Goal: Transaction & Acquisition: Purchase product/service

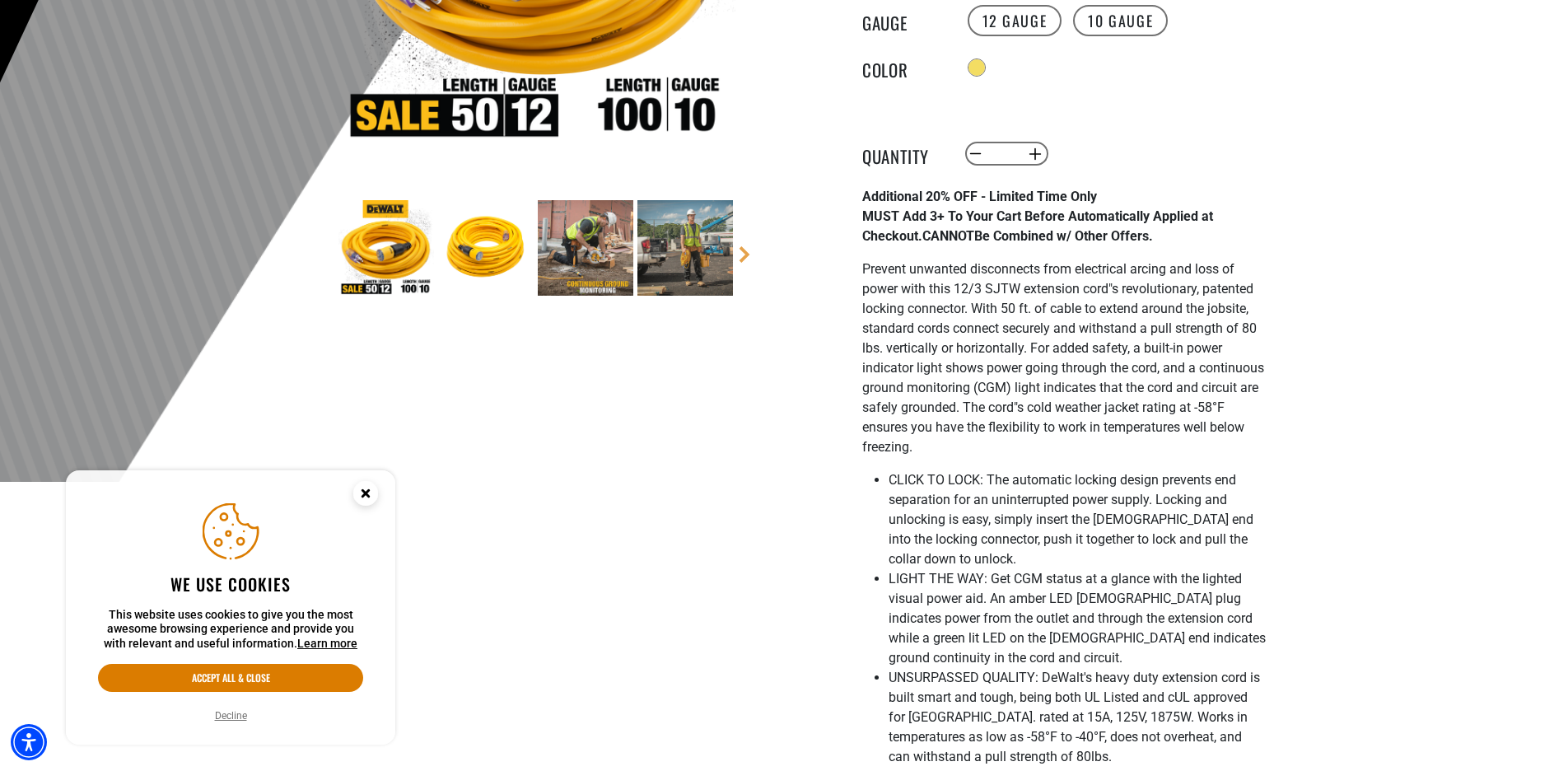
scroll to position [438, 0]
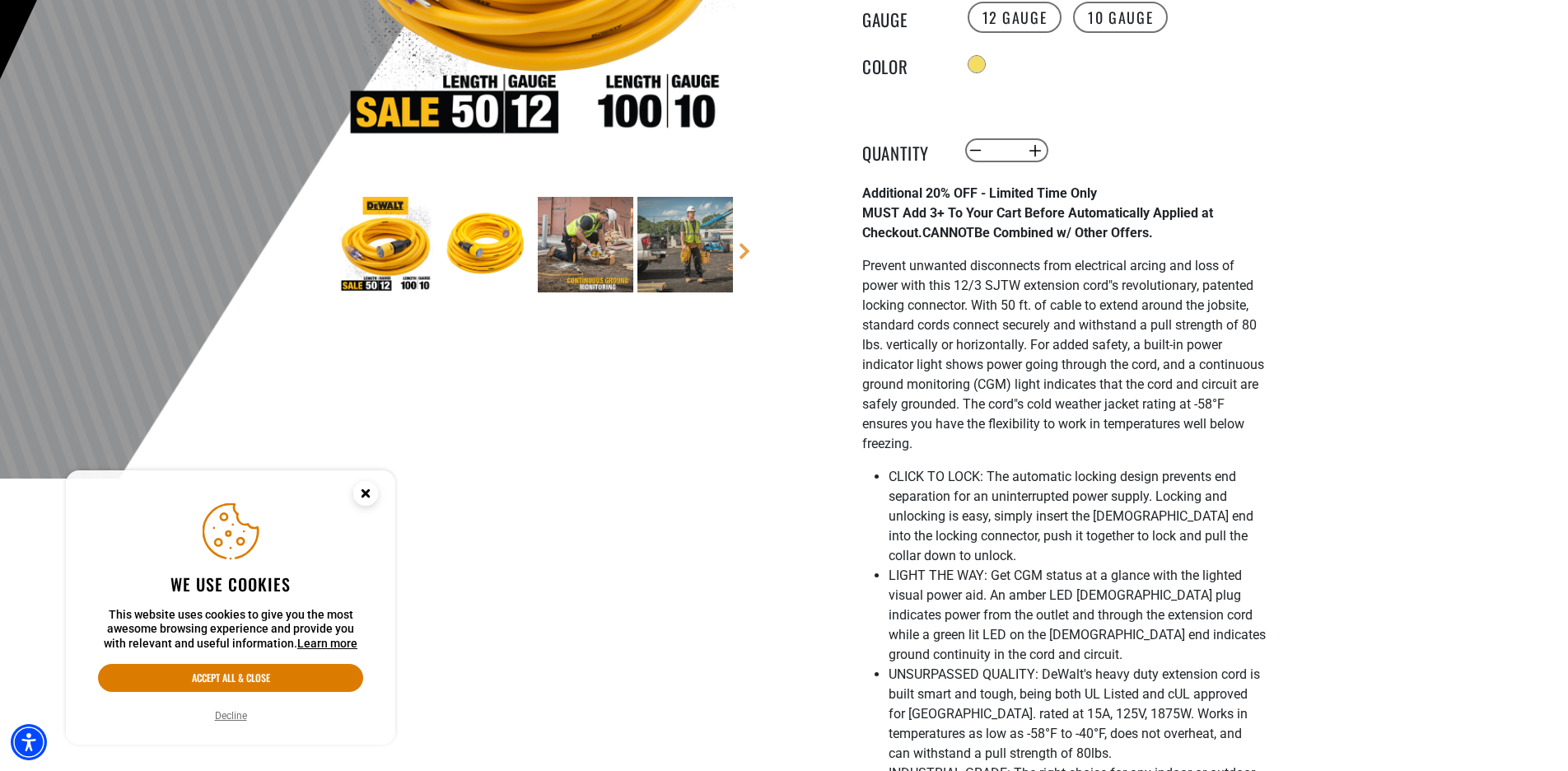
click at [373, 494] on circle "Close this option" at bounding box center [365, 493] width 25 height 25
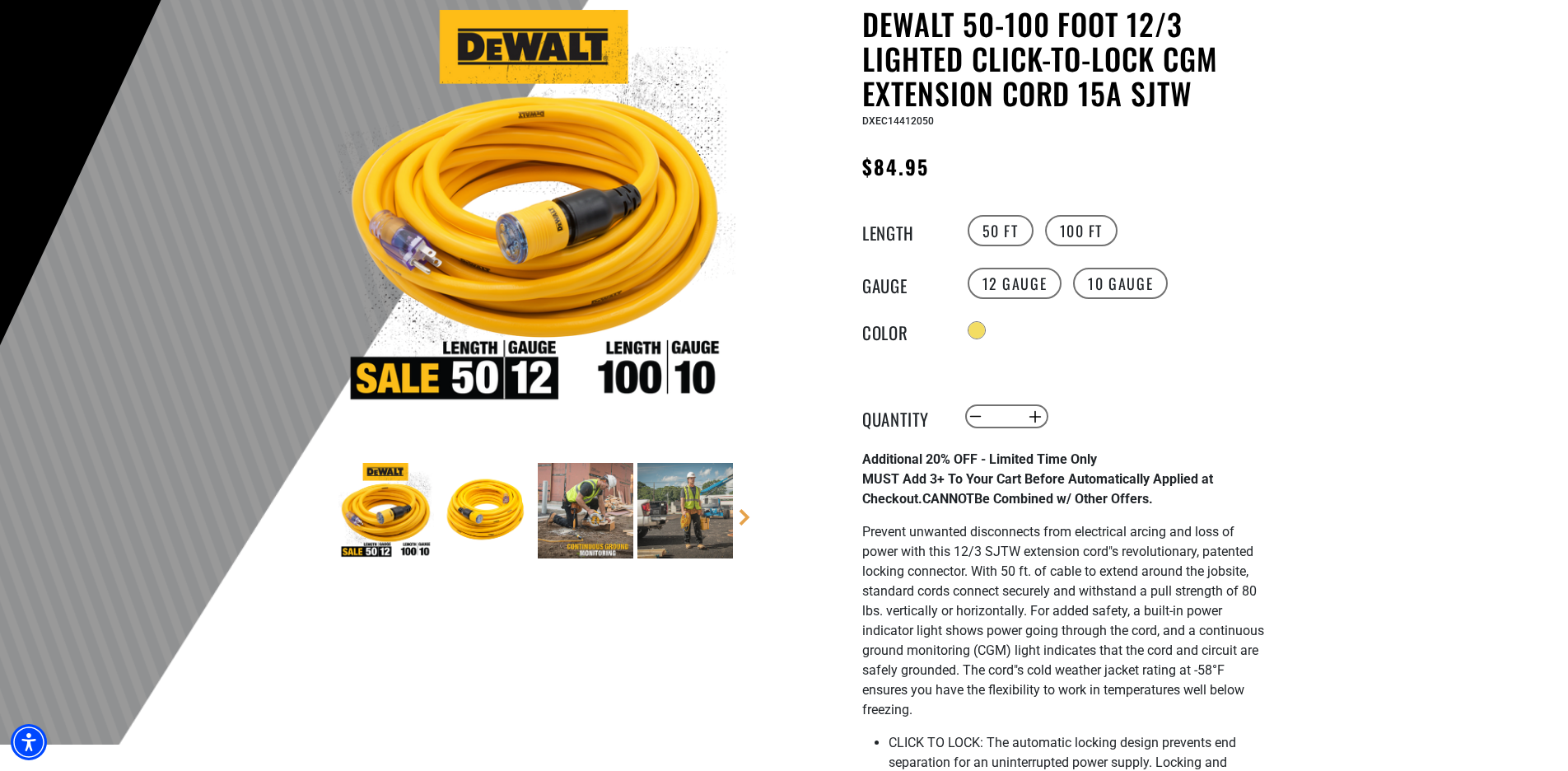
scroll to position [175, 0]
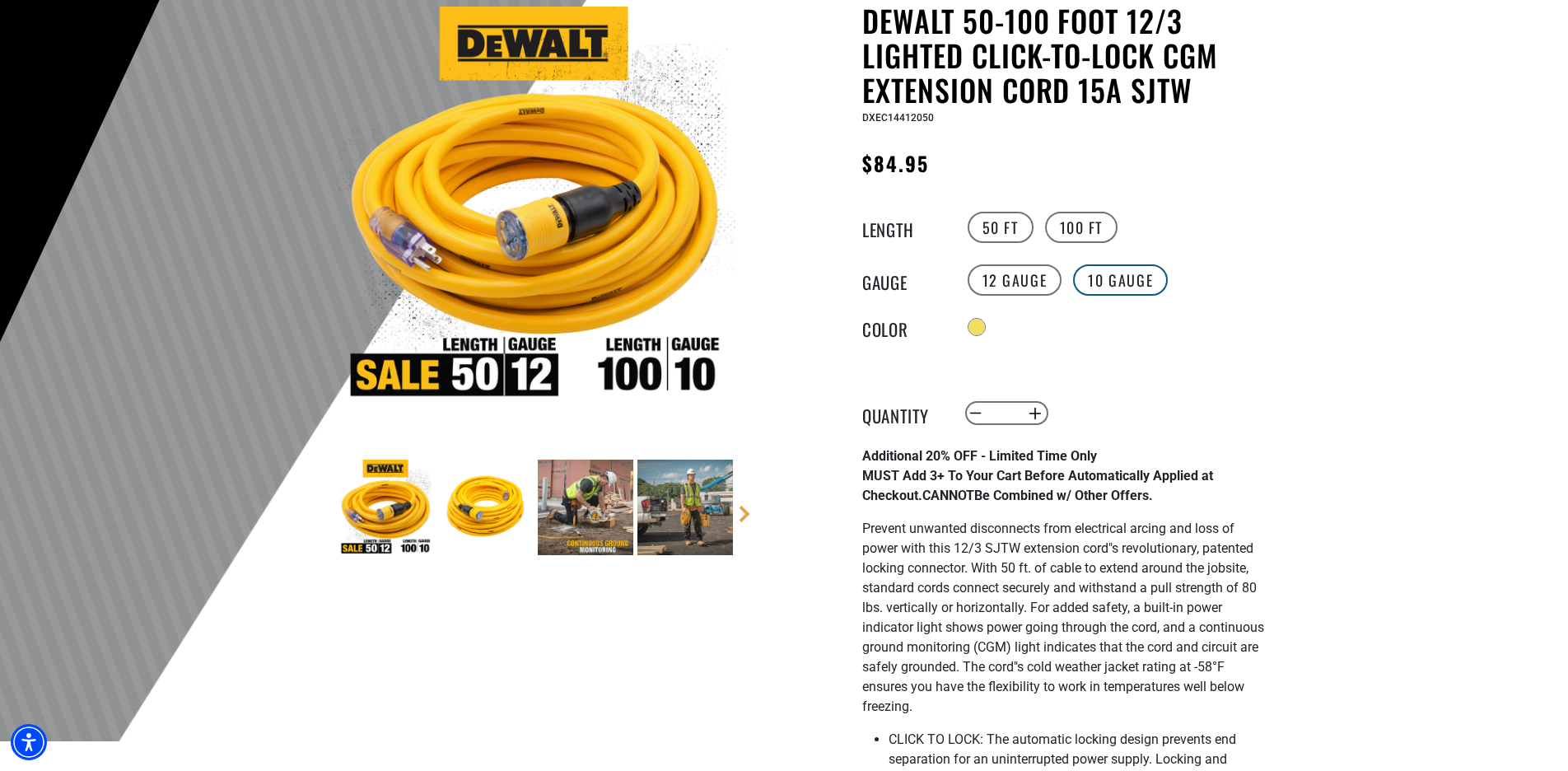
click at [1093, 277] on label "10 Gauge" at bounding box center [1120, 280] width 94 height 32
click at [1074, 222] on label "100 FT" at bounding box center [1082, 227] width 73 height 32
click at [1009, 230] on label "50 FT" at bounding box center [1001, 227] width 66 height 32
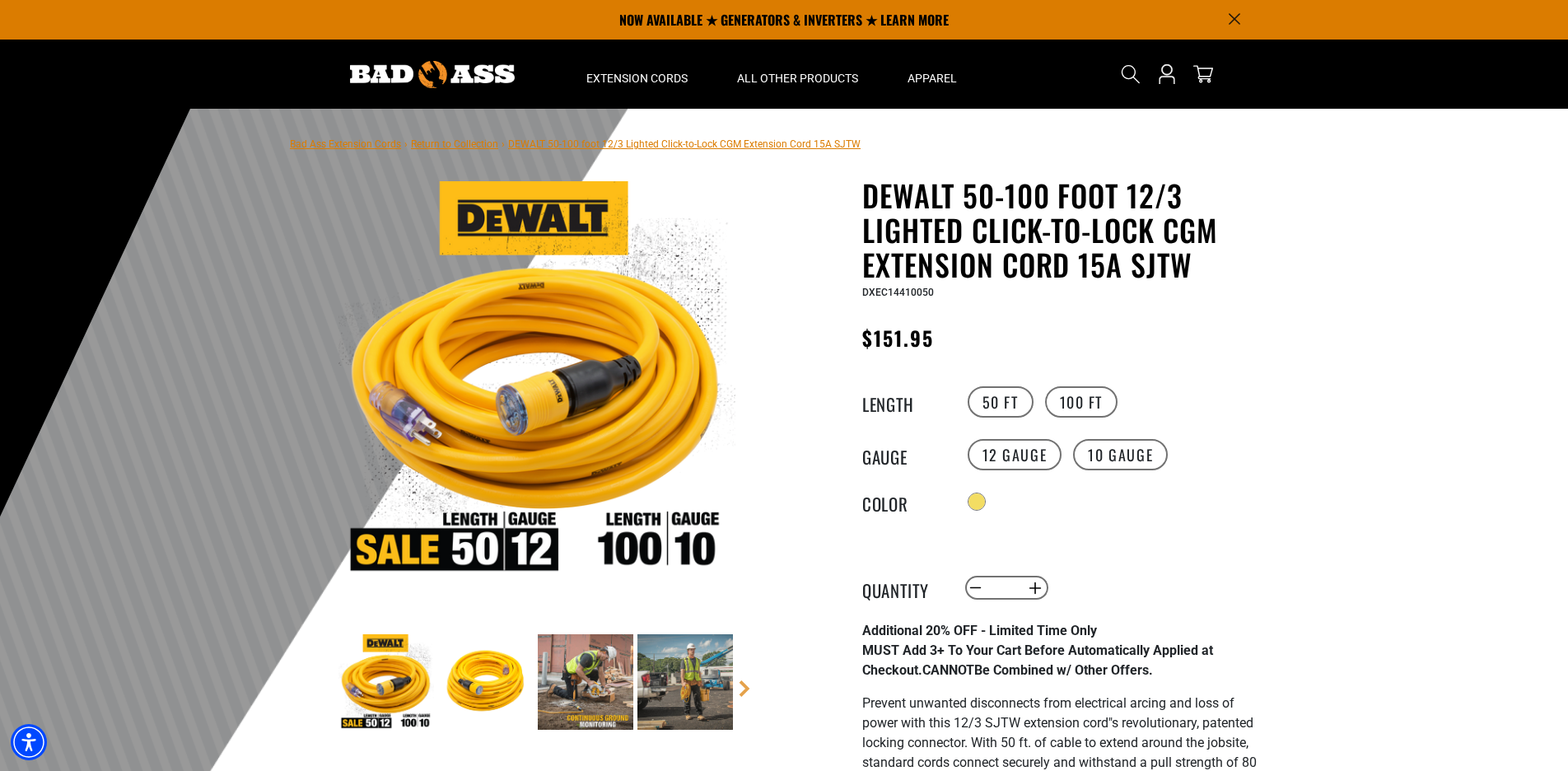
click at [467, 145] on link "Return to Collection" at bounding box center [454, 144] width 87 height 12
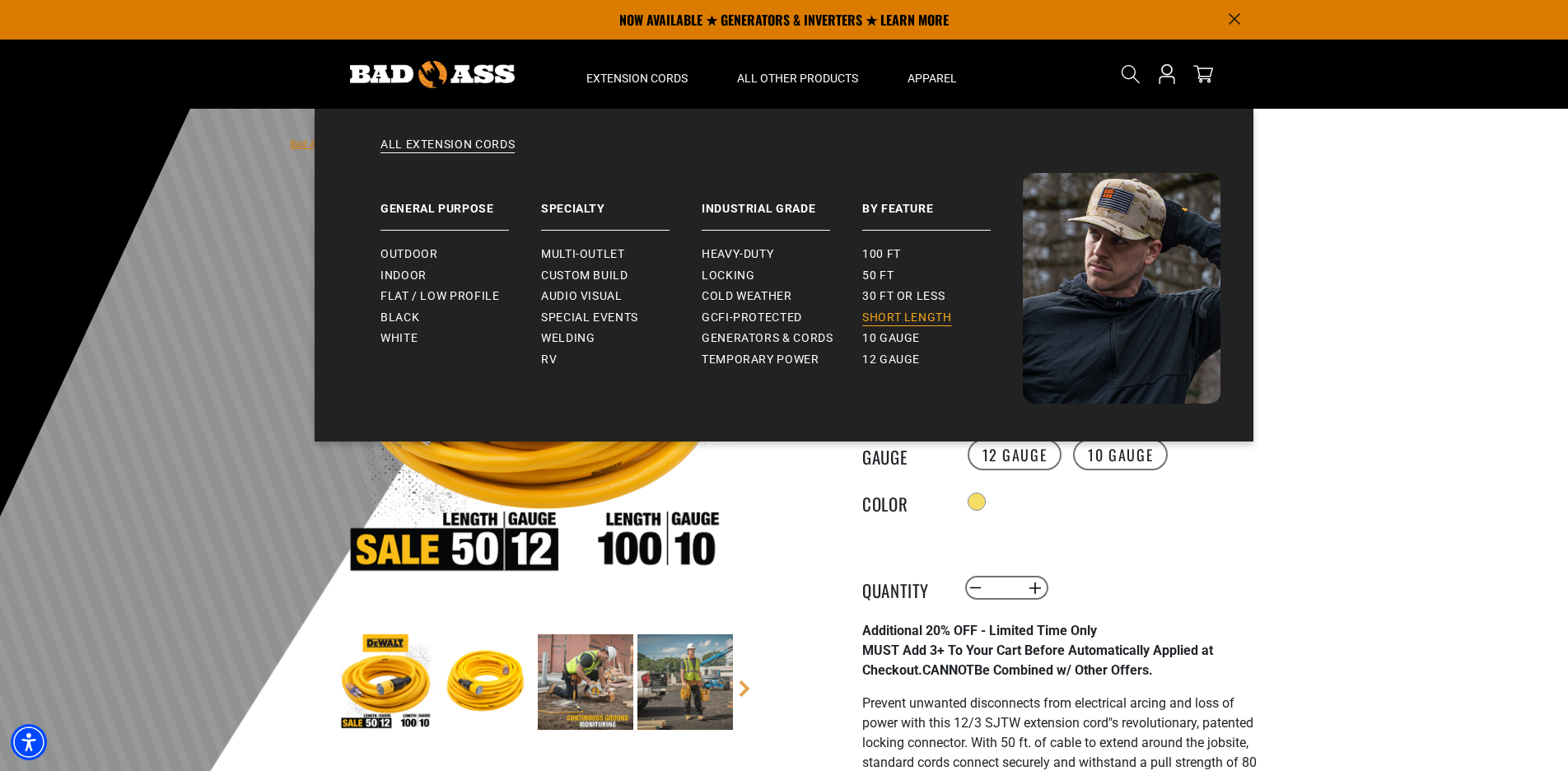
click at [903, 317] on span "Short Length" at bounding box center [907, 318] width 90 height 15
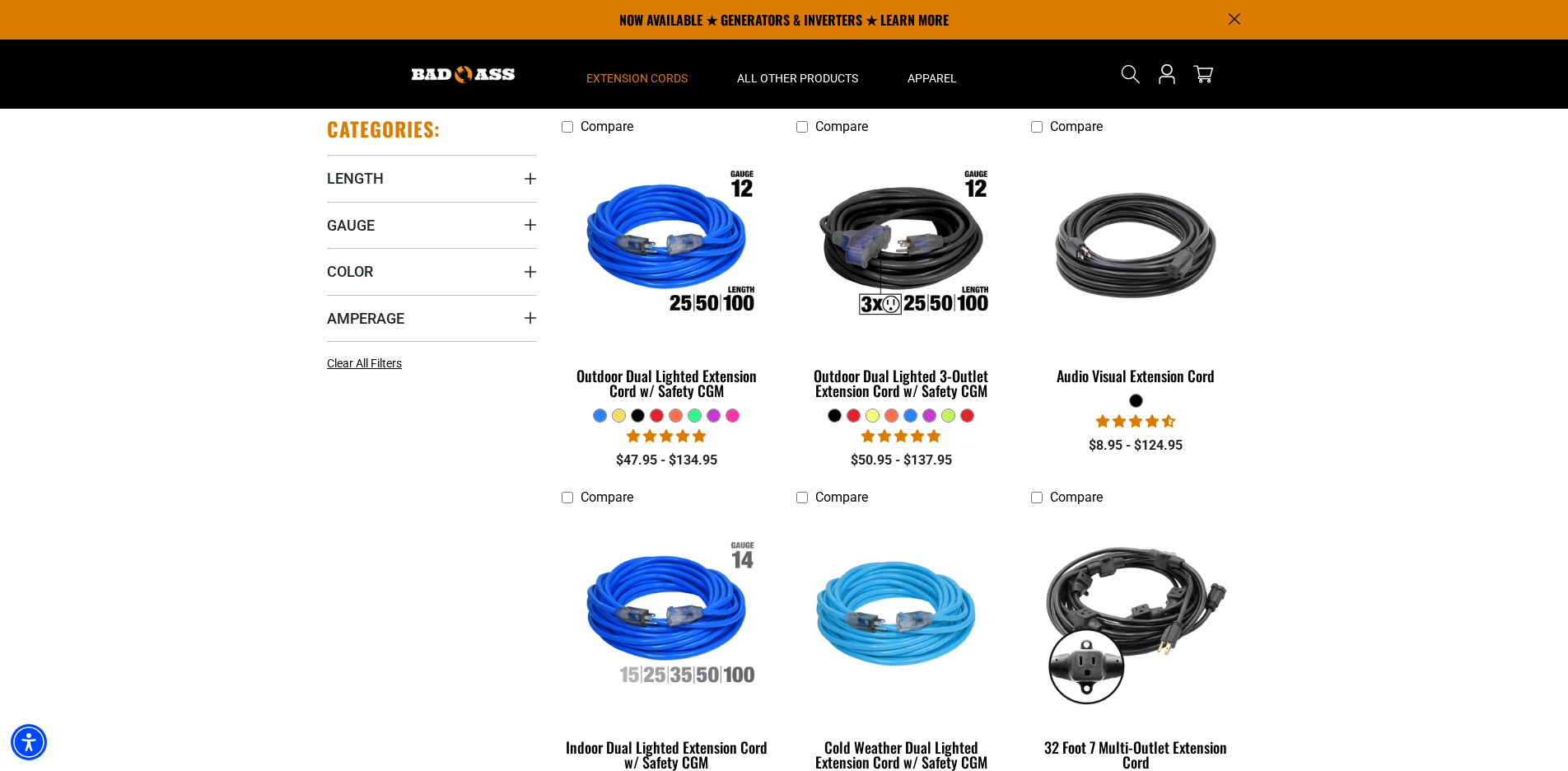
scroll to position [259, 0]
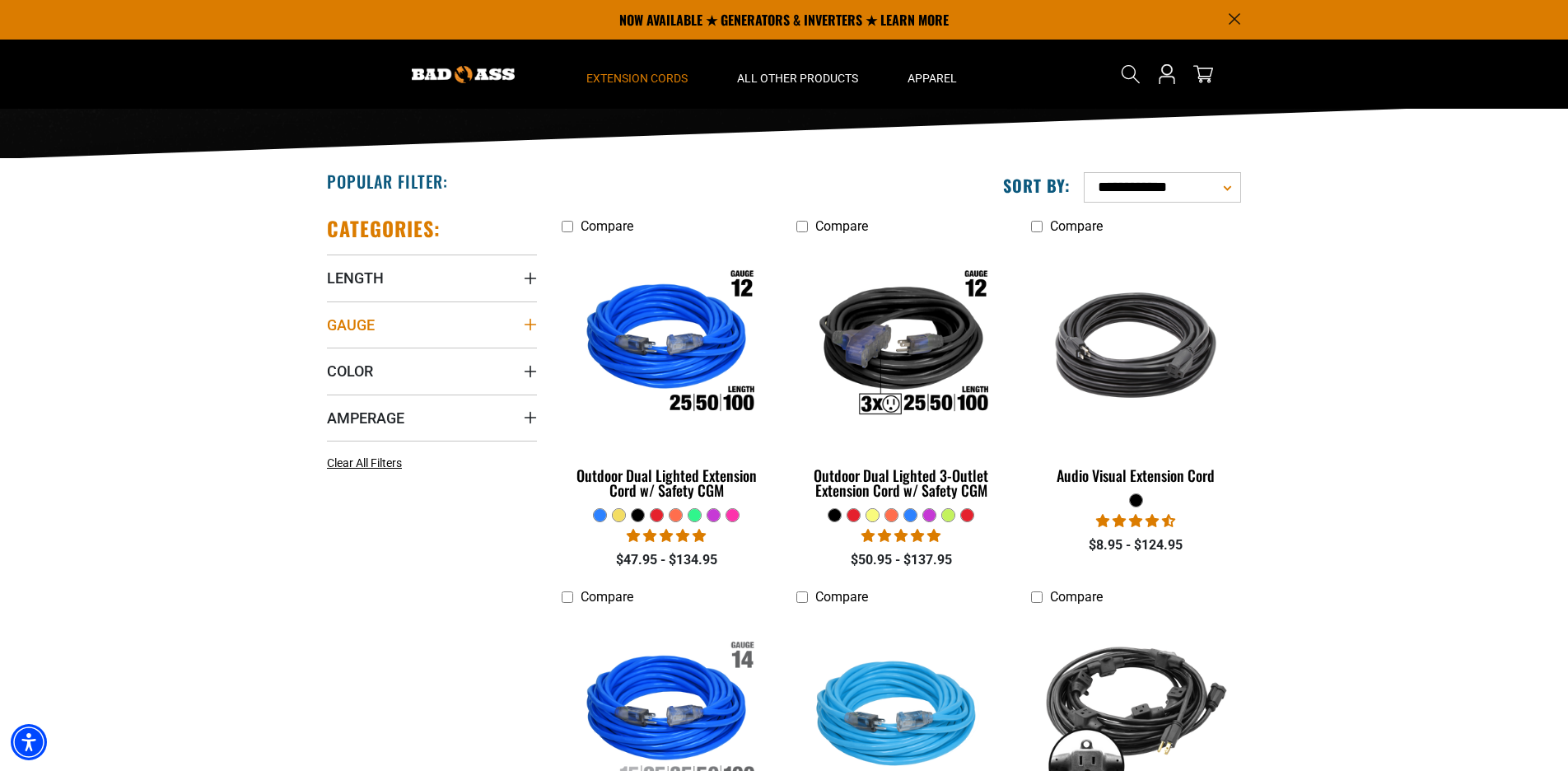
click at [386, 326] on summary "Gauge" at bounding box center [432, 325] width 210 height 46
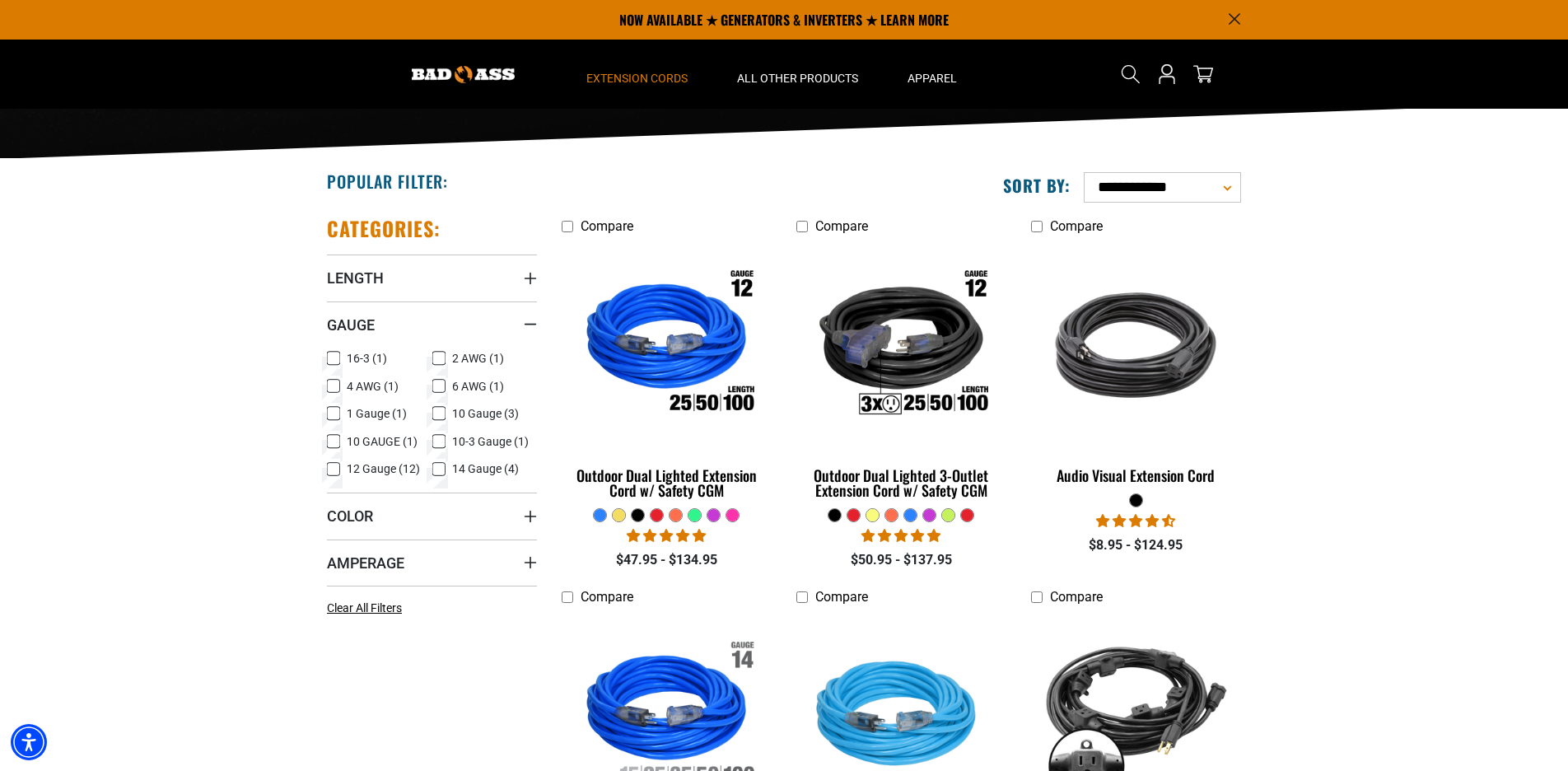
click at [438, 410] on icon at bounding box center [439, 414] width 13 height 22
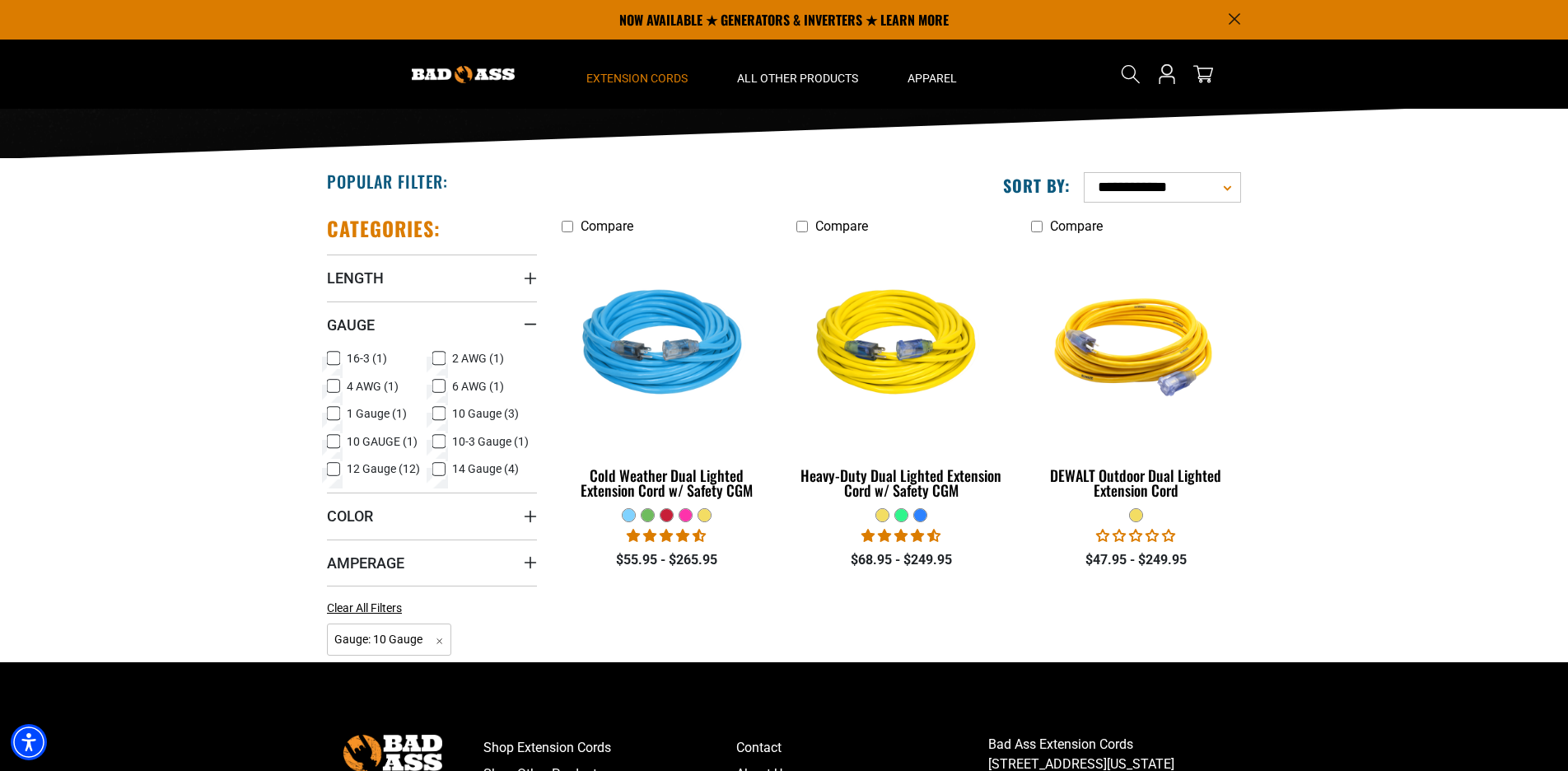
click at [438, 410] on icon at bounding box center [439, 414] width 10 height 9
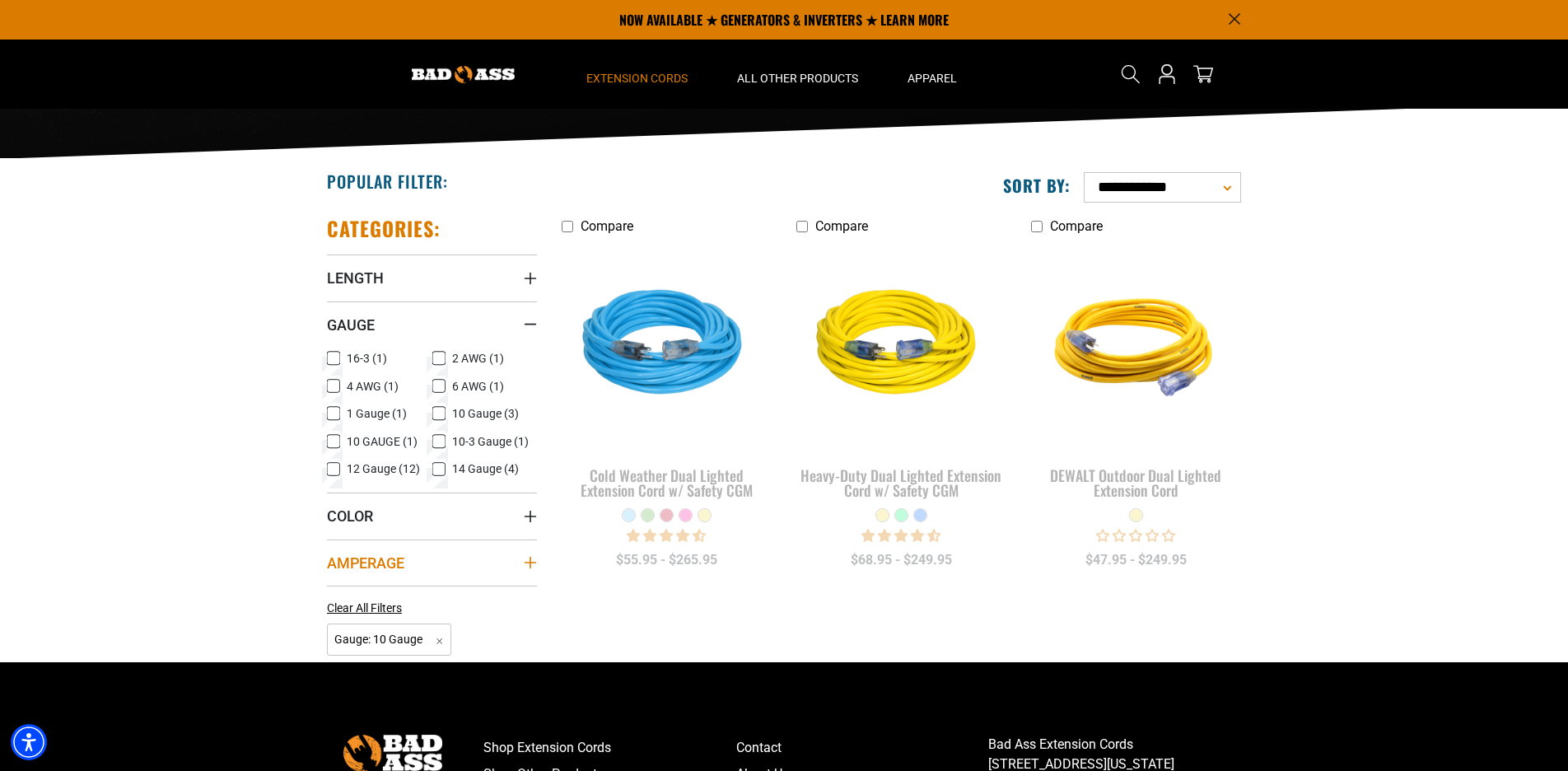
click at [361, 541] on summary "Amperage" at bounding box center [432, 563] width 210 height 46
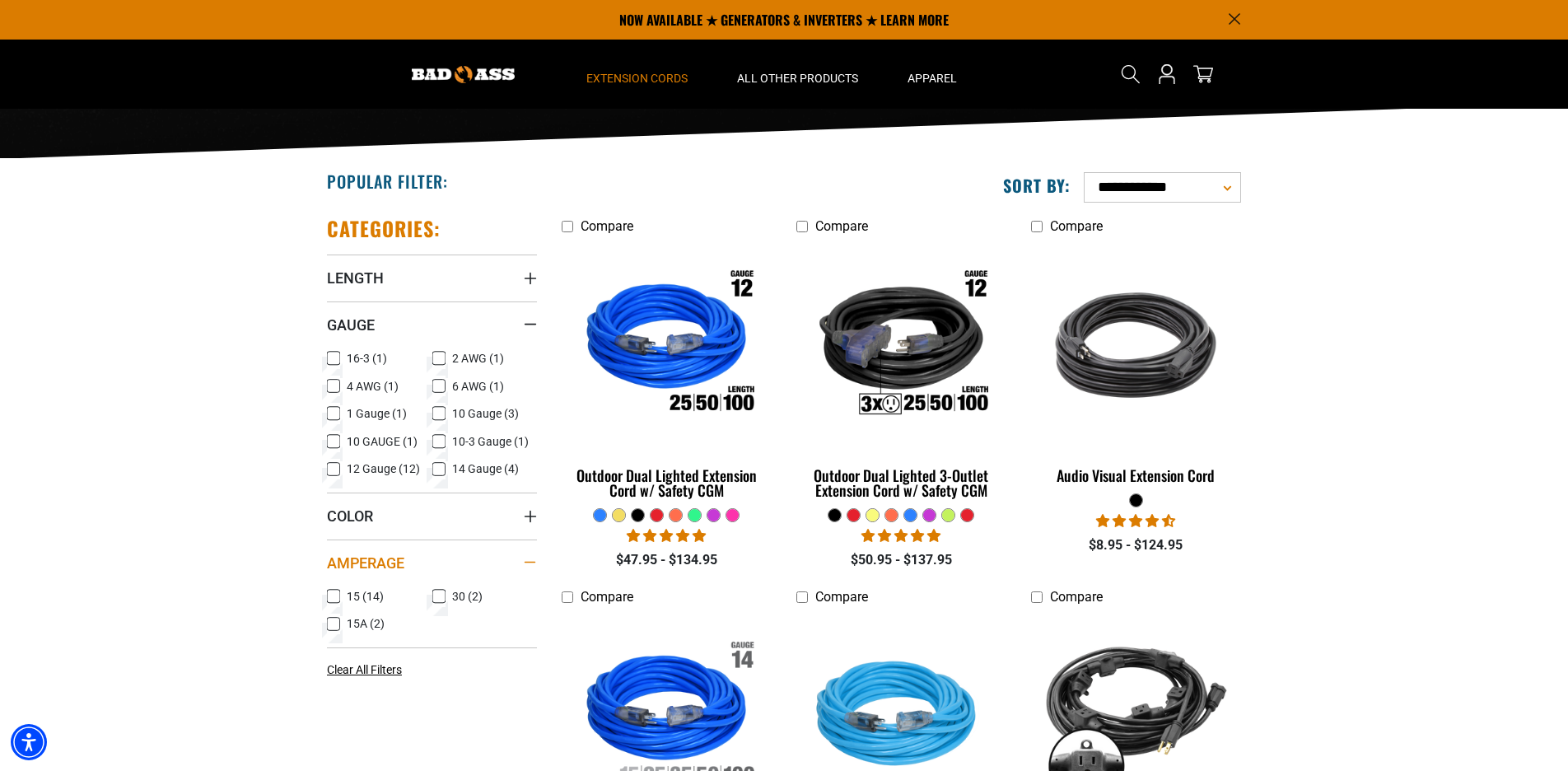
click at [363, 552] on summary "Amperage" at bounding box center [432, 563] width 210 height 46
click at [436, 594] on icon at bounding box center [439, 597] width 13 height 22
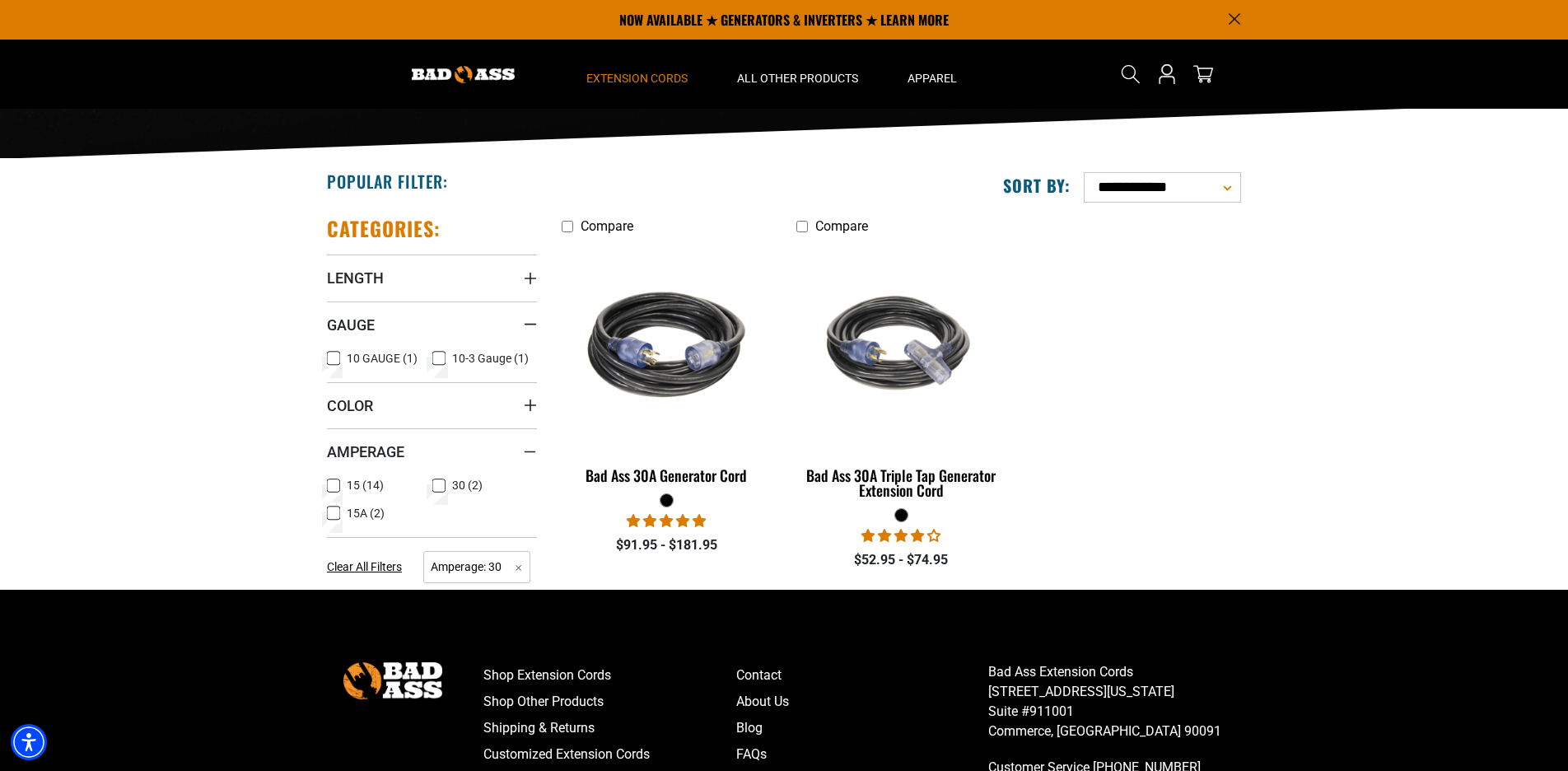
click at [442, 490] on icon at bounding box center [439, 486] width 10 height 9
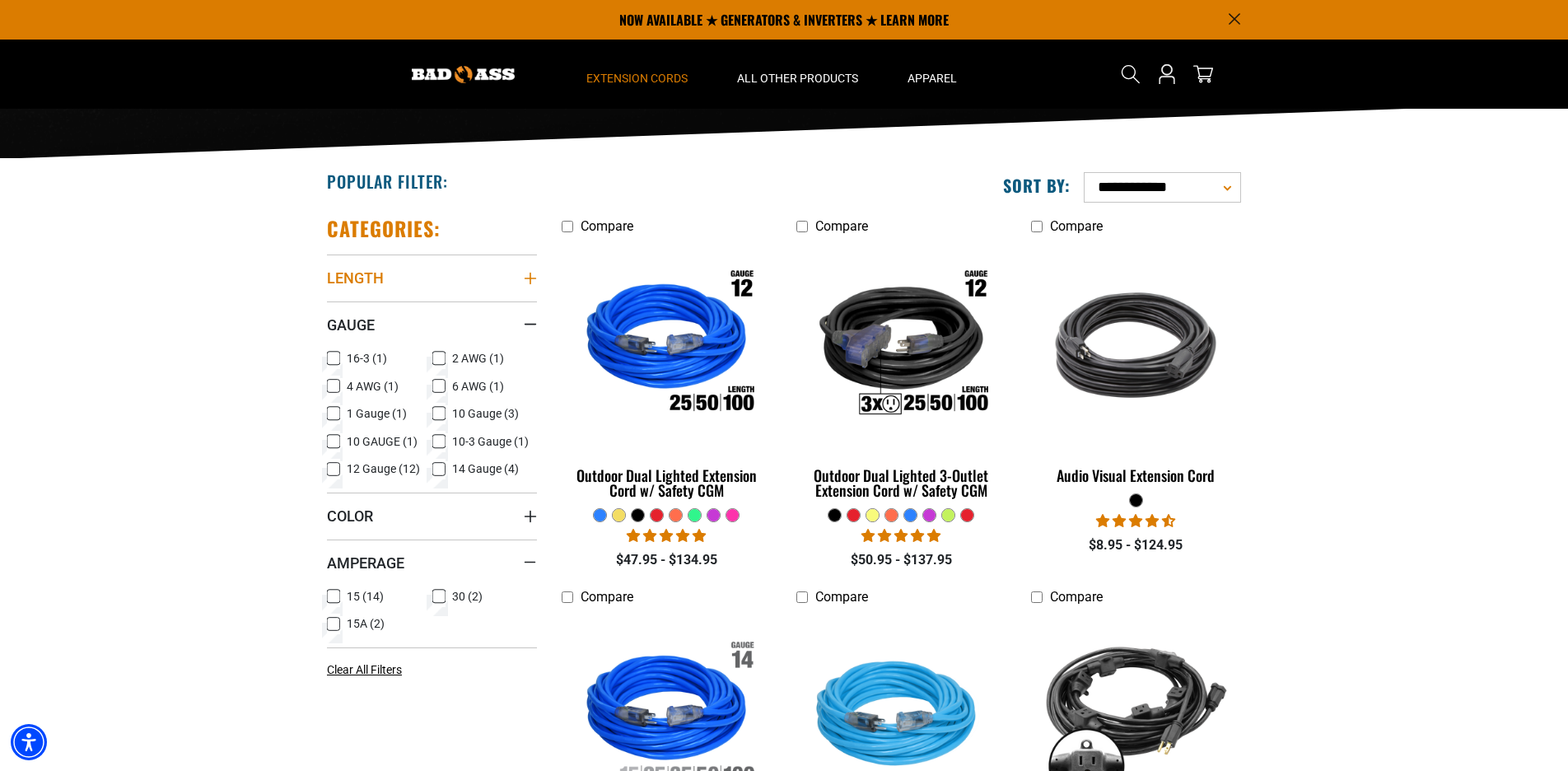
click at [362, 277] on span "Length" at bounding box center [356, 278] width 57 height 19
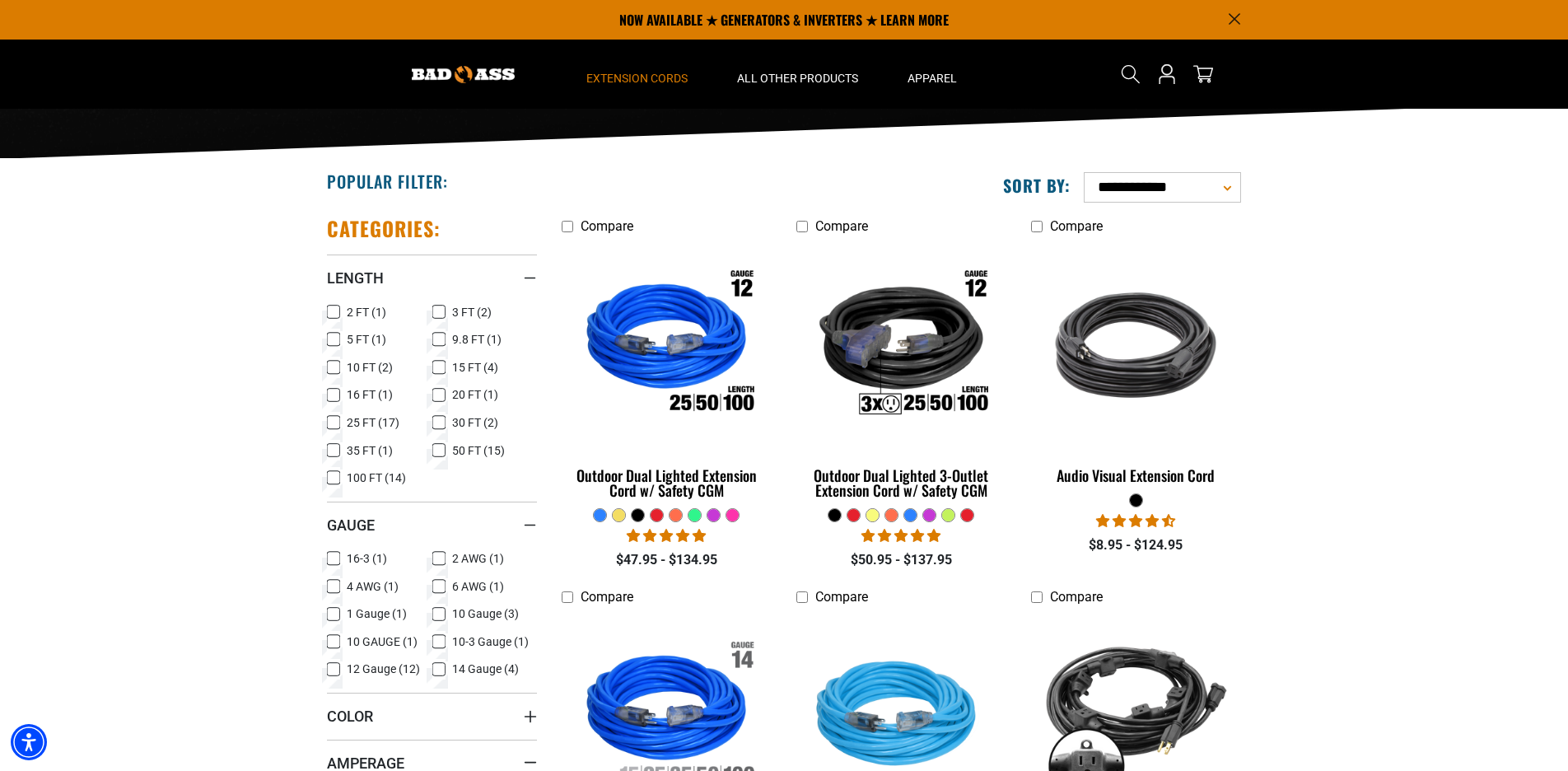
click at [447, 368] on label "15 FT (4) 15 FT (4 products)" at bounding box center [485, 367] width 105 height 22
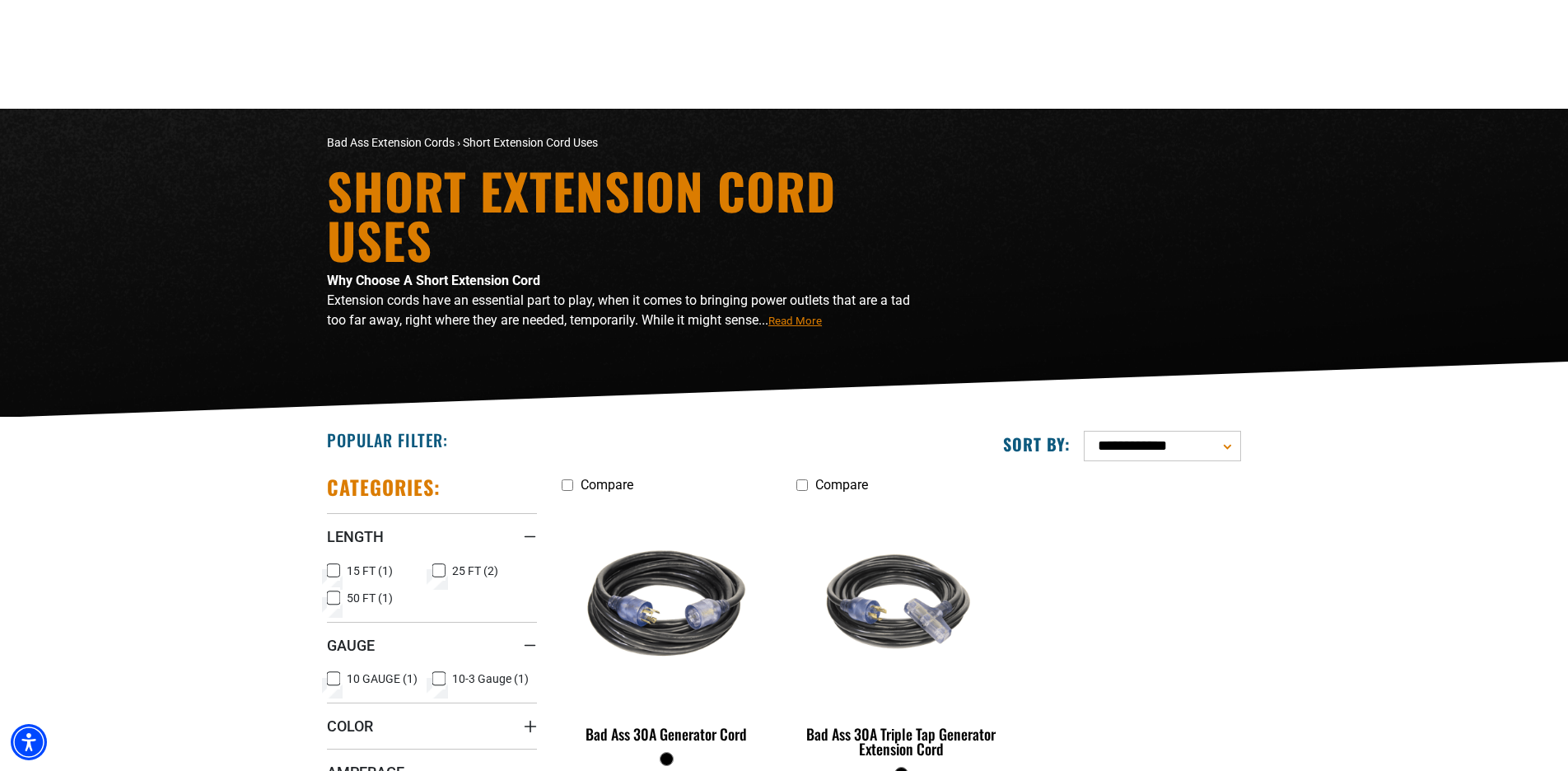
scroll to position [259, 0]
